Goal: Check status: Check status

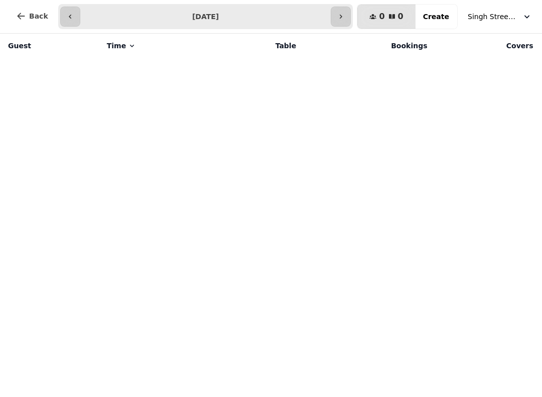
click at [351, 17] on button "button" at bounding box center [341, 17] width 20 height 20
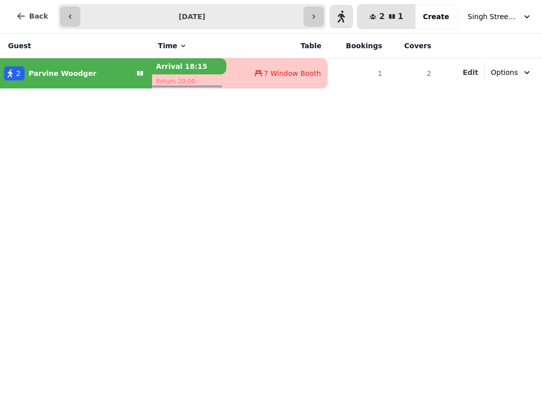
click at [66, 19] on icon "button" at bounding box center [70, 17] width 8 height 8
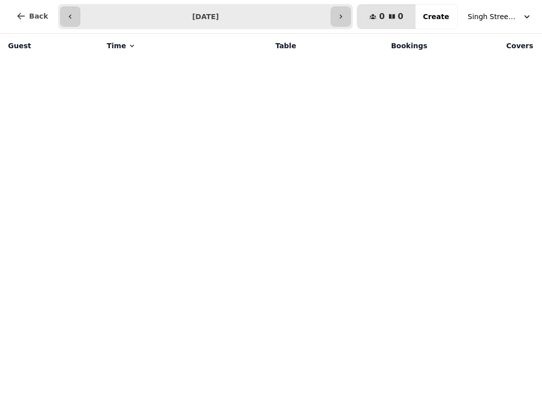
click at [345, 13] on icon "button" at bounding box center [341, 17] width 8 height 8
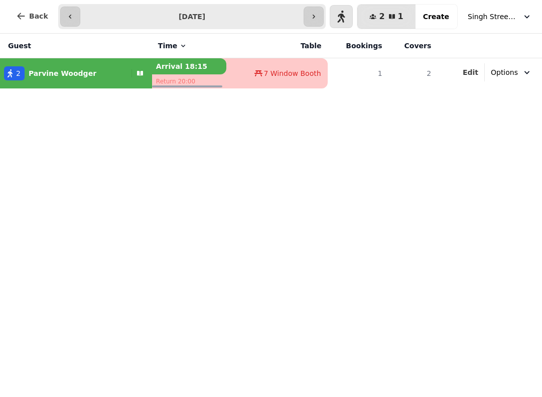
click at [322, 12] on button "button" at bounding box center [314, 17] width 20 height 20
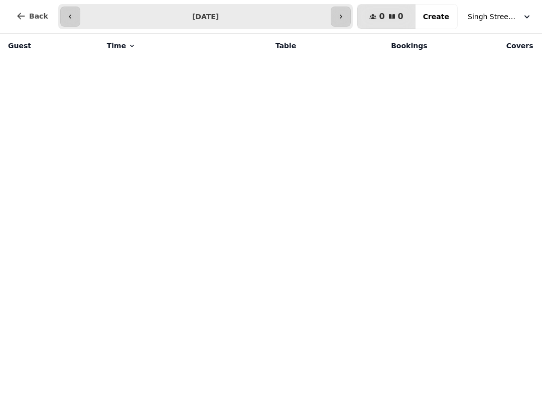
click at [337, 15] on button "button" at bounding box center [341, 17] width 20 height 20
click at [345, 15] on icon "button" at bounding box center [341, 17] width 8 height 8
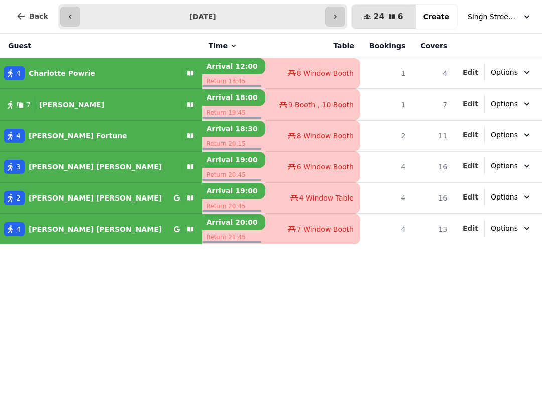
click at [335, 16] on button "button" at bounding box center [335, 17] width 20 height 20
type input "**********"
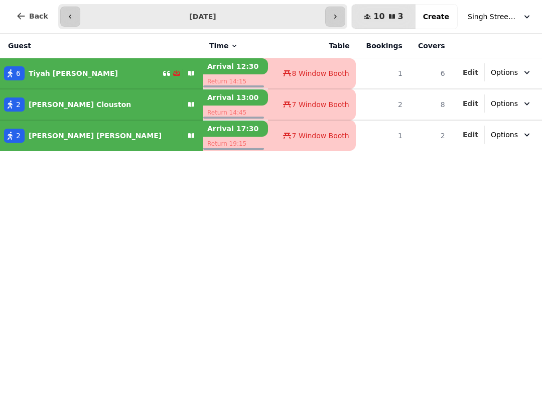
click at [99, 69] on div "6 Tiyah Hernandez" at bounding box center [81, 73] width 163 height 14
select select "**********"
select select "*"
select select "****"
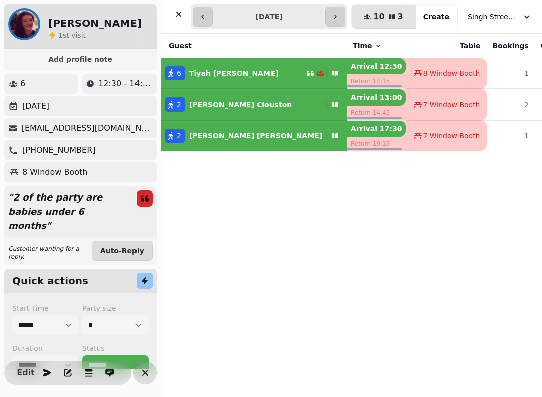
click at [210, 20] on button "button" at bounding box center [203, 17] width 20 height 20
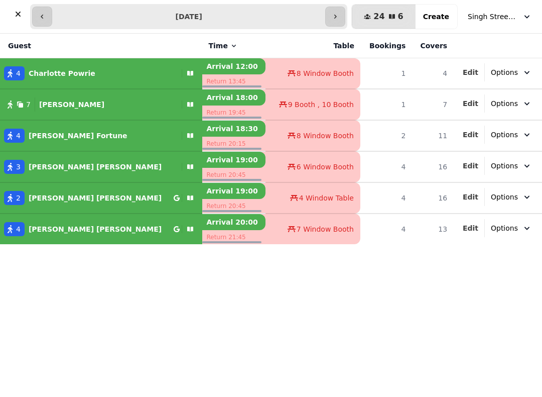
click at [45, 18] on icon "button" at bounding box center [42, 17] width 8 height 8
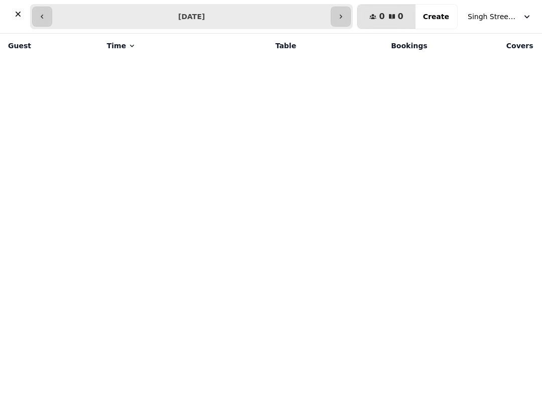
click at [42, 21] on button "button" at bounding box center [42, 17] width 20 height 20
click at [46, 18] on button "button" at bounding box center [42, 17] width 20 height 20
type input "**********"
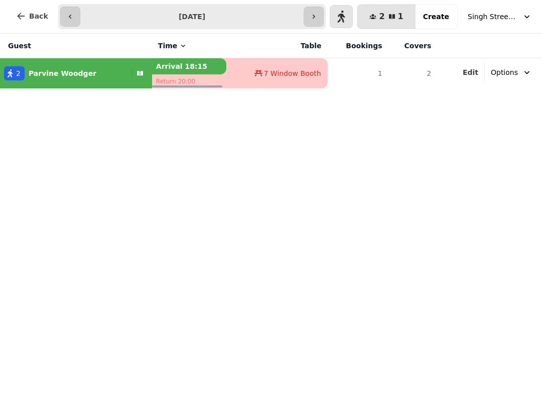
click at [488, 14] on span "Singh Street Bruntsfield" at bounding box center [493, 17] width 50 height 10
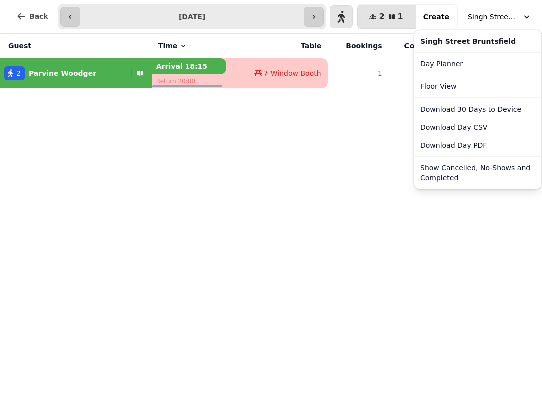
click at [488, 175] on button "Show Cancelled, No-Shows and Completed" at bounding box center [477, 173] width 123 height 28
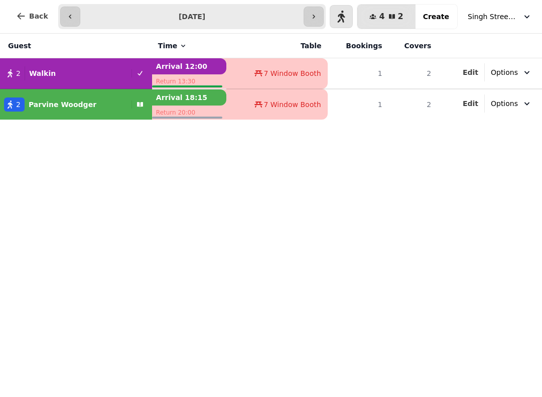
click at [508, 10] on button "Singh Street Bruntsfield" at bounding box center [500, 17] width 76 height 18
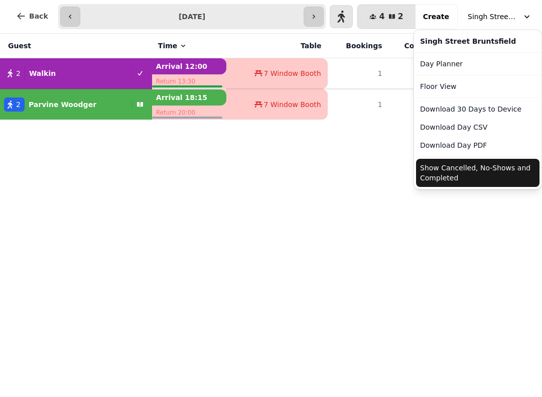
click at [495, 166] on button "Show Cancelled, No-Shows and Completed" at bounding box center [477, 173] width 123 height 28
